Goal: Task Accomplishment & Management: Manage account settings

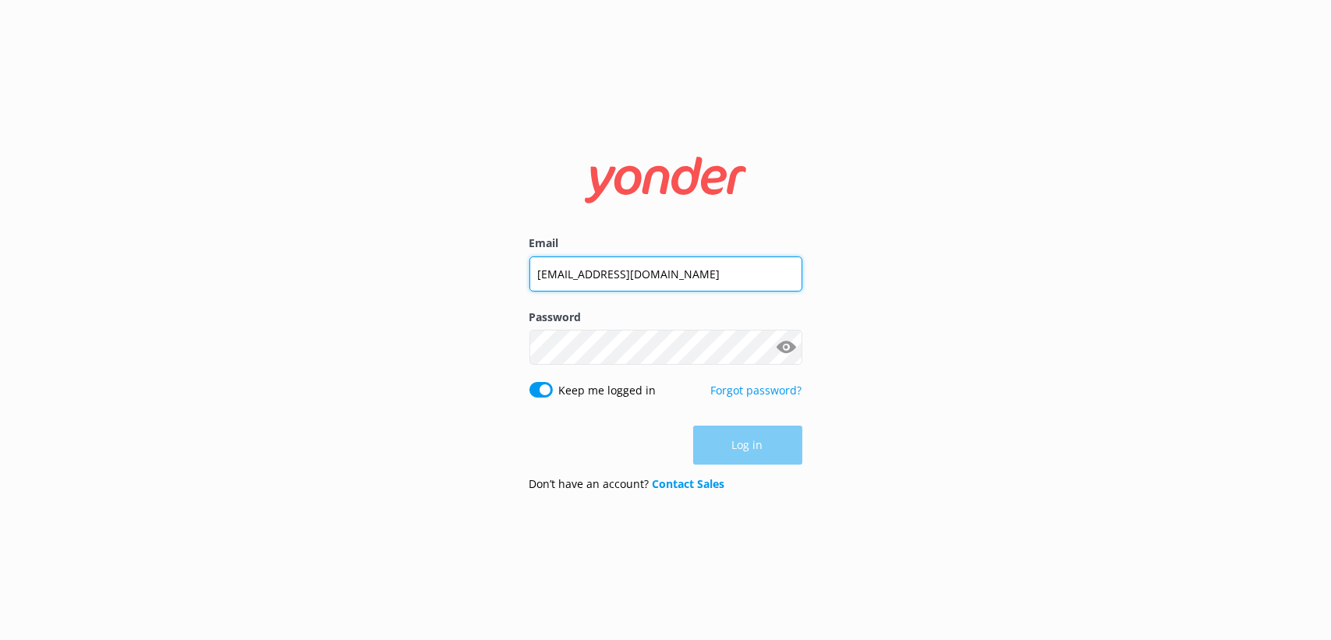
click at [616, 284] on input "[EMAIL_ADDRESS][DOMAIN_NAME]" at bounding box center [665, 274] width 273 height 35
click at [616, 284] on input "[EMAIL_ADDRESS][DOMAIN_NAME]" at bounding box center [665, 273] width 273 height 35
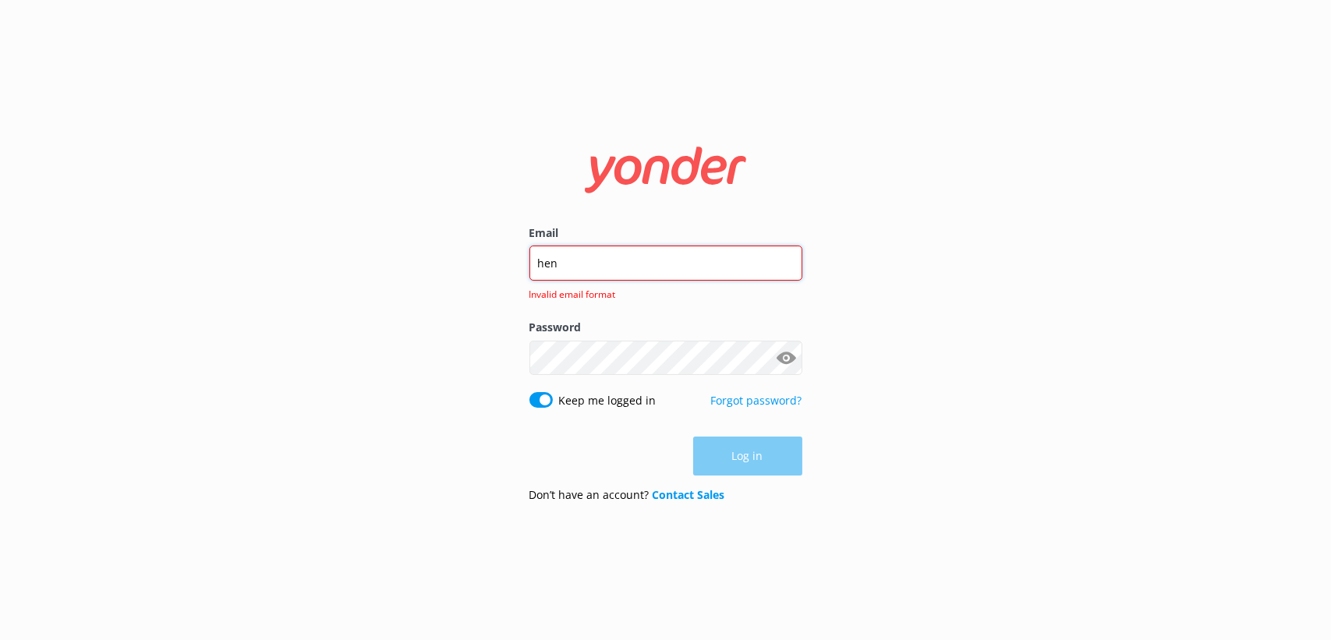
type input "[EMAIL_ADDRESS][PERSON_NAME][DOMAIN_NAME]"
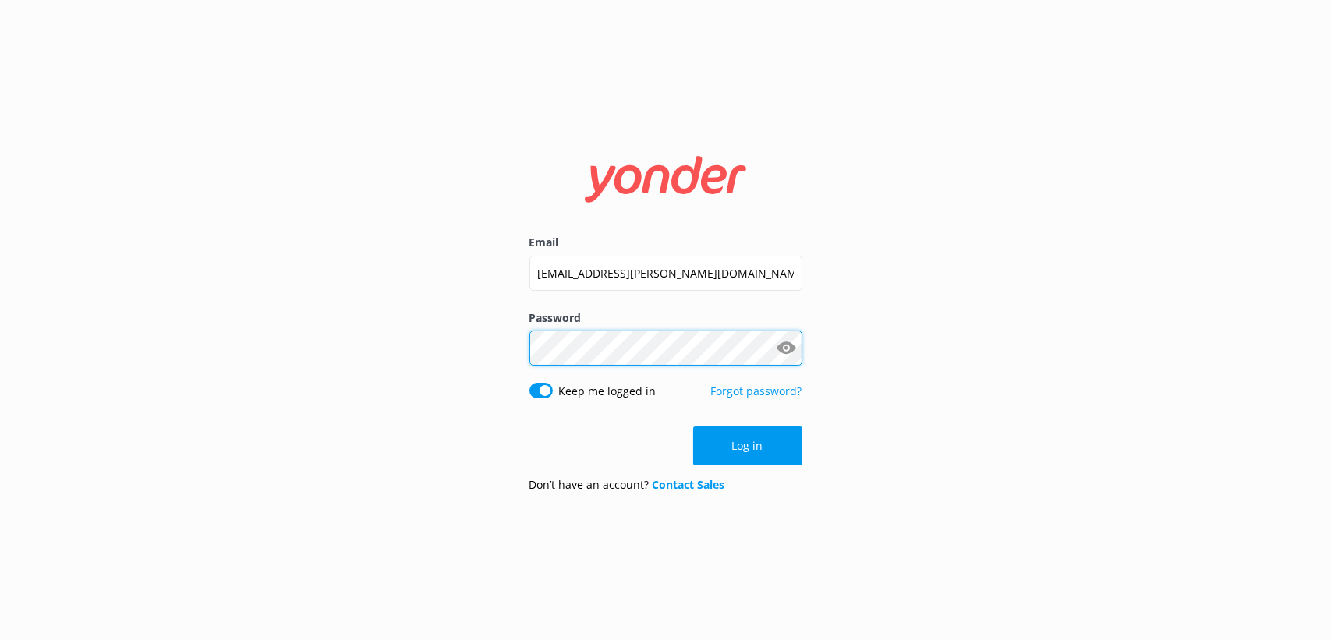
click button "Log in" at bounding box center [747, 446] width 109 height 39
